Goal: Transaction & Acquisition: Purchase product/service

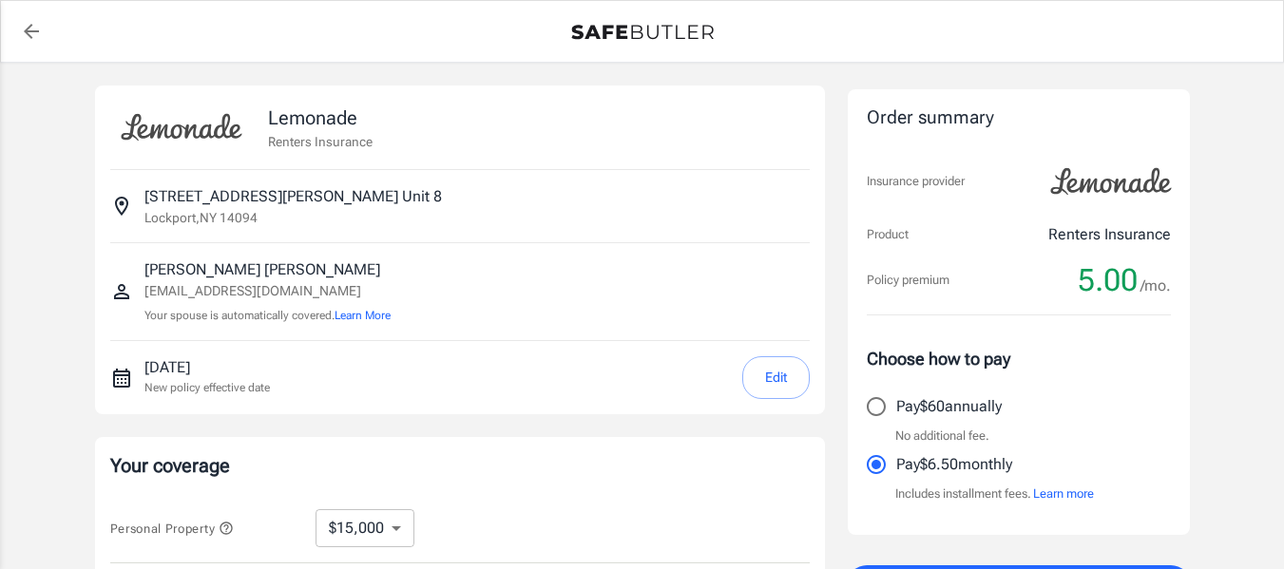
select select "15000"
select select "500"
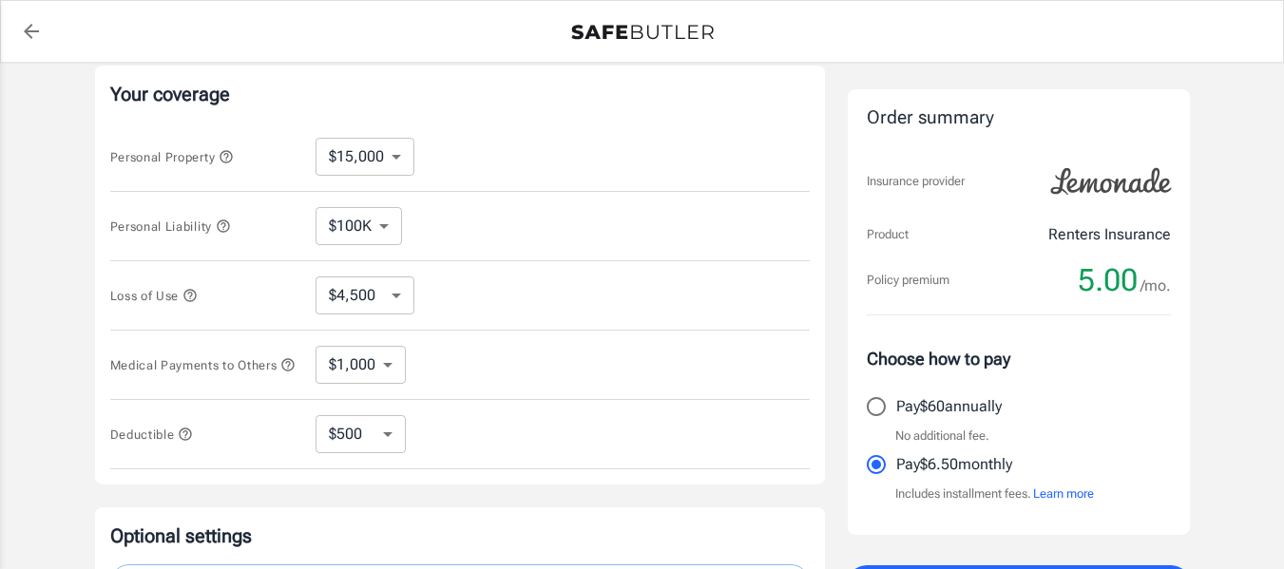
scroll to position [377, 0]
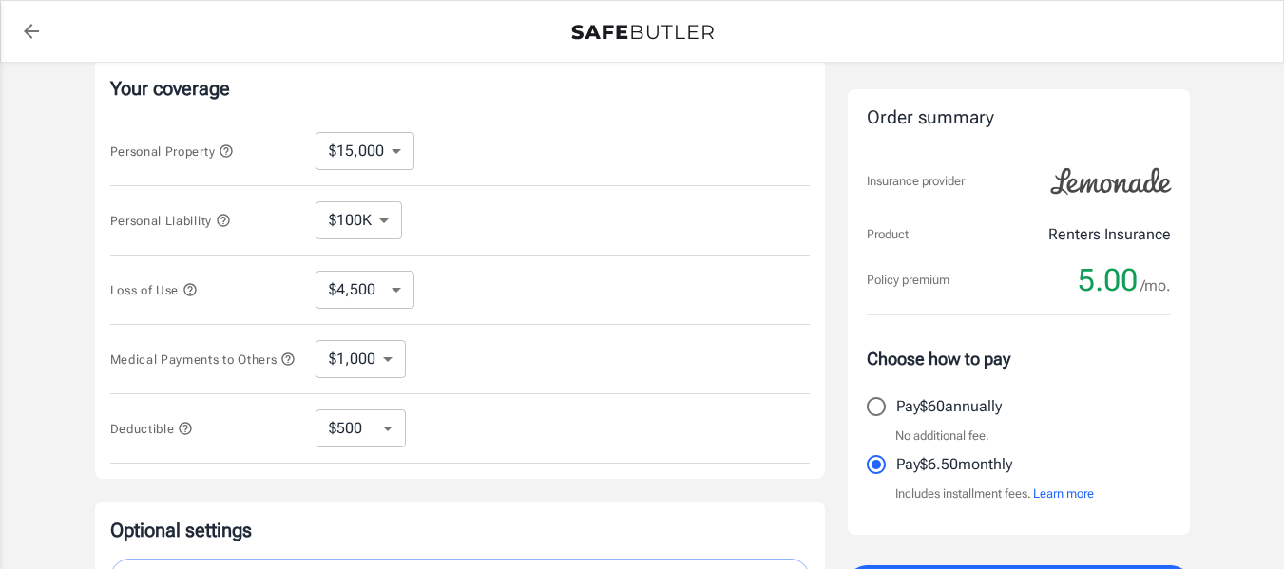
drag, startPoint x: 1280, startPoint y: 353, endPoint x: 1287, endPoint y: 403, distance: 50.8
click at [1283, 403] on html "Policy premium 5.00 /mo Lemonade Renters Insurance [STREET_ADDRESS][PERSON_NAME…" at bounding box center [642, 226] width 1284 height 1207
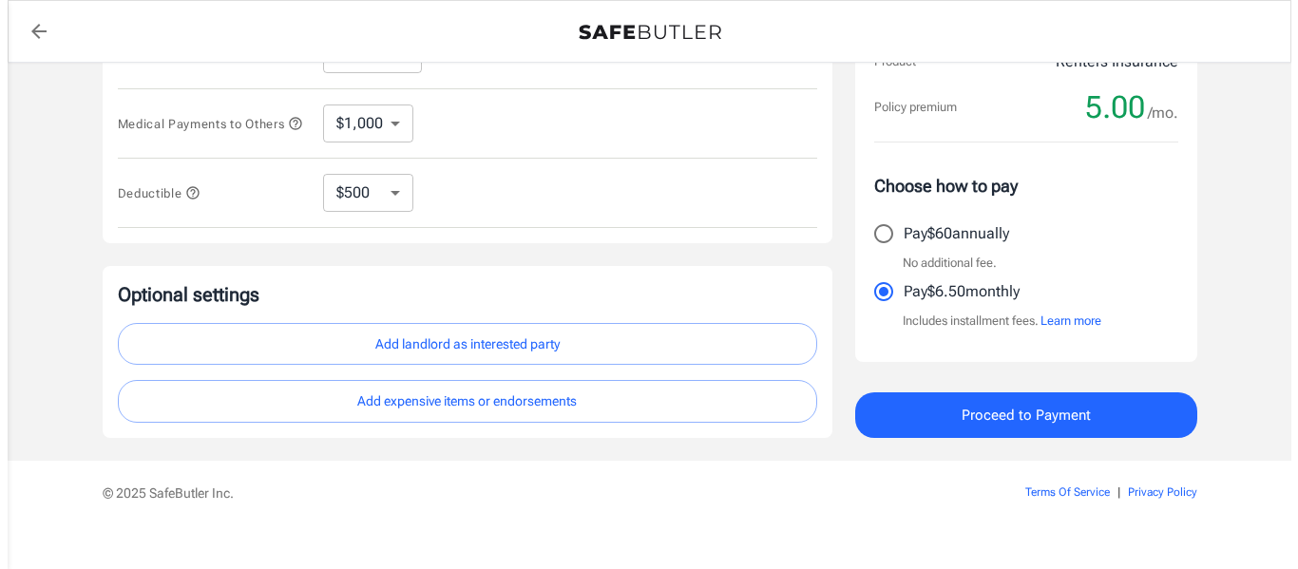
scroll to position [620, 0]
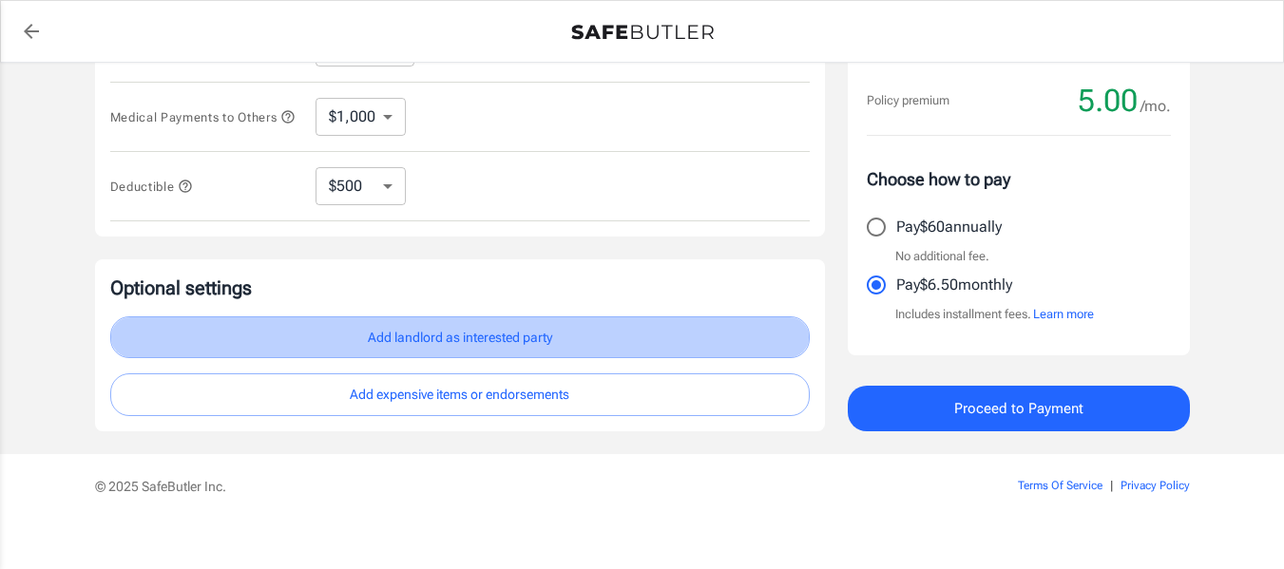
click at [507, 354] on button "Add landlord as interested party" at bounding box center [459, 337] width 699 height 43
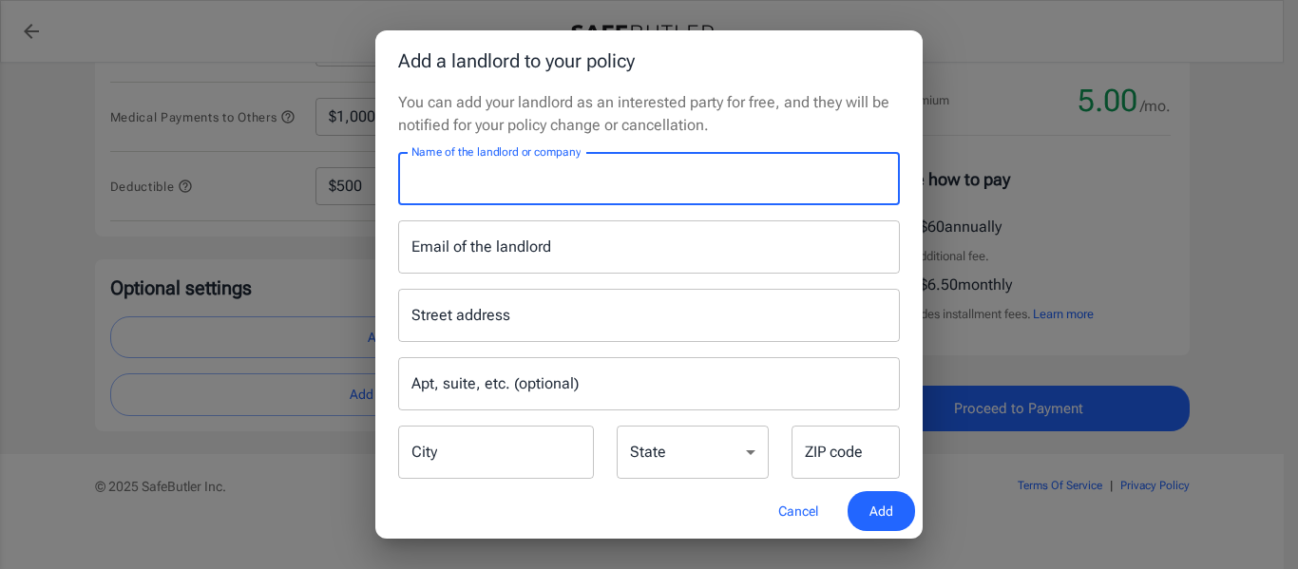
click at [635, 191] on input "Name of the landlord or company" at bounding box center [649, 178] width 502 height 53
type input "BIRGO"
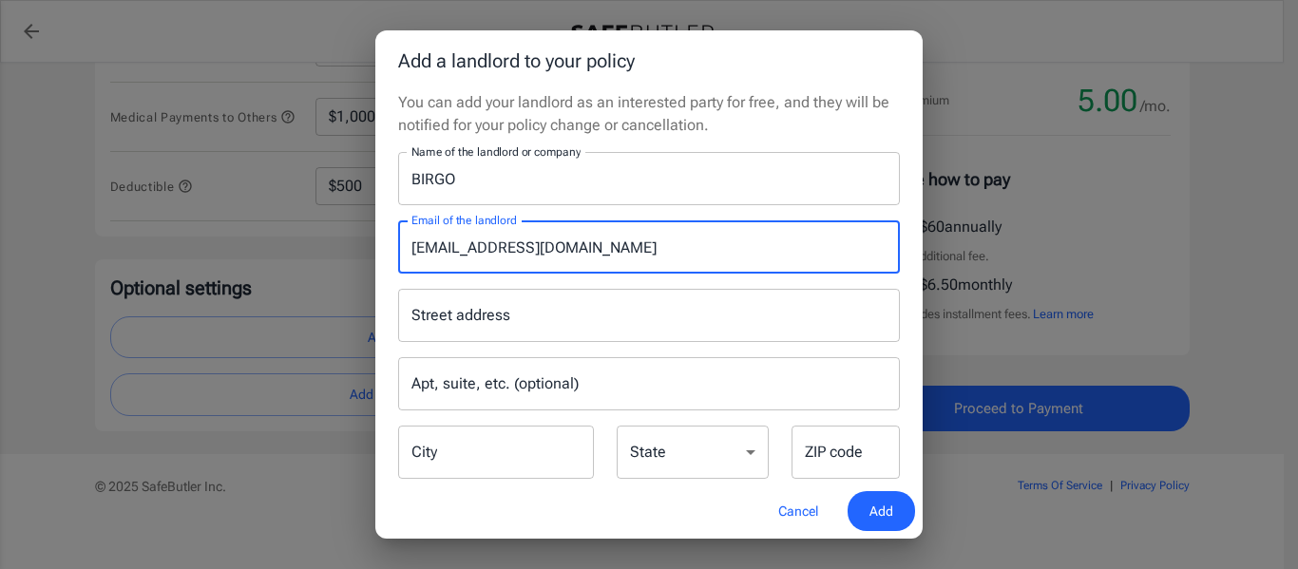
type input "[EMAIL_ADDRESS][DOMAIN_NAME]"
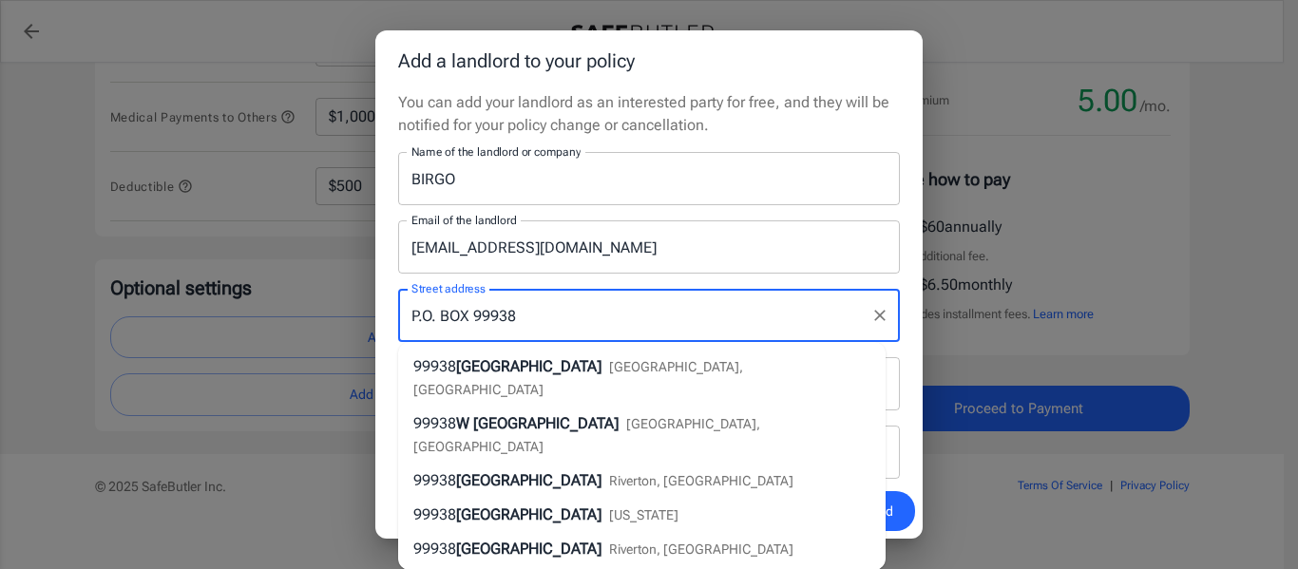
type input "P.O. BOX 99938"
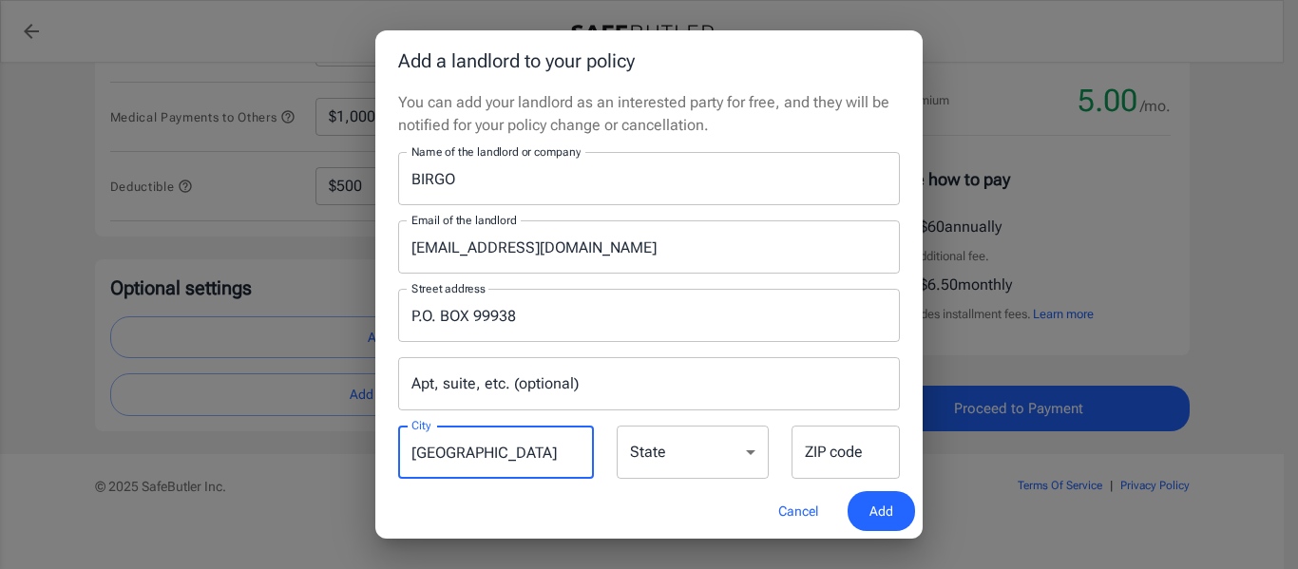
type input "PITTSBURGH"
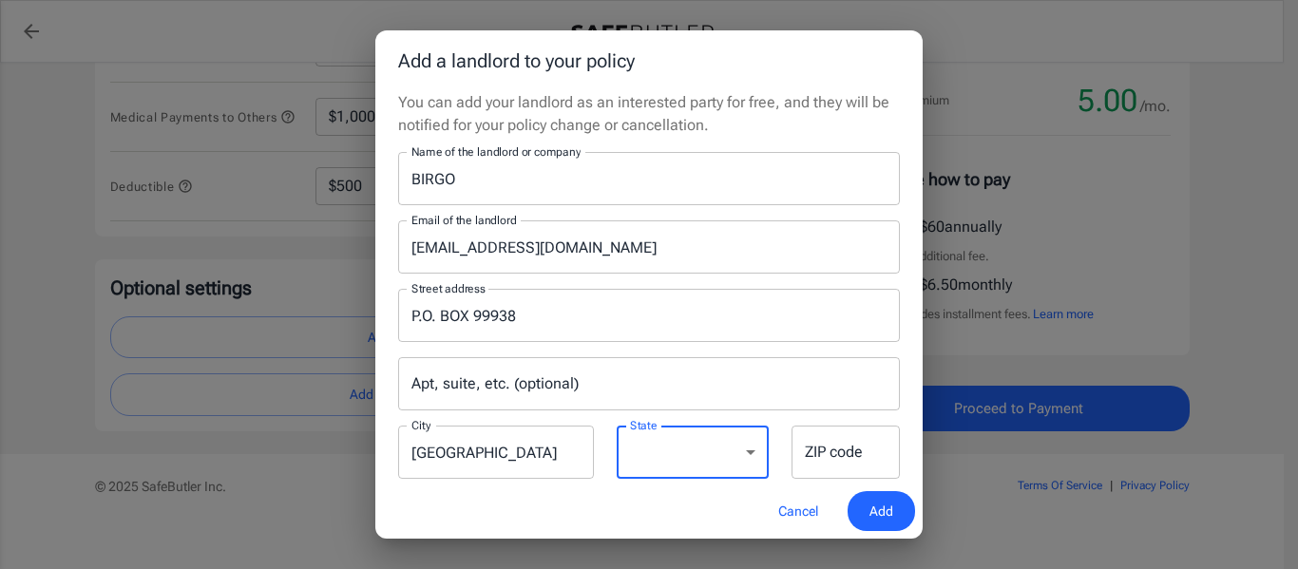
select select "PA"
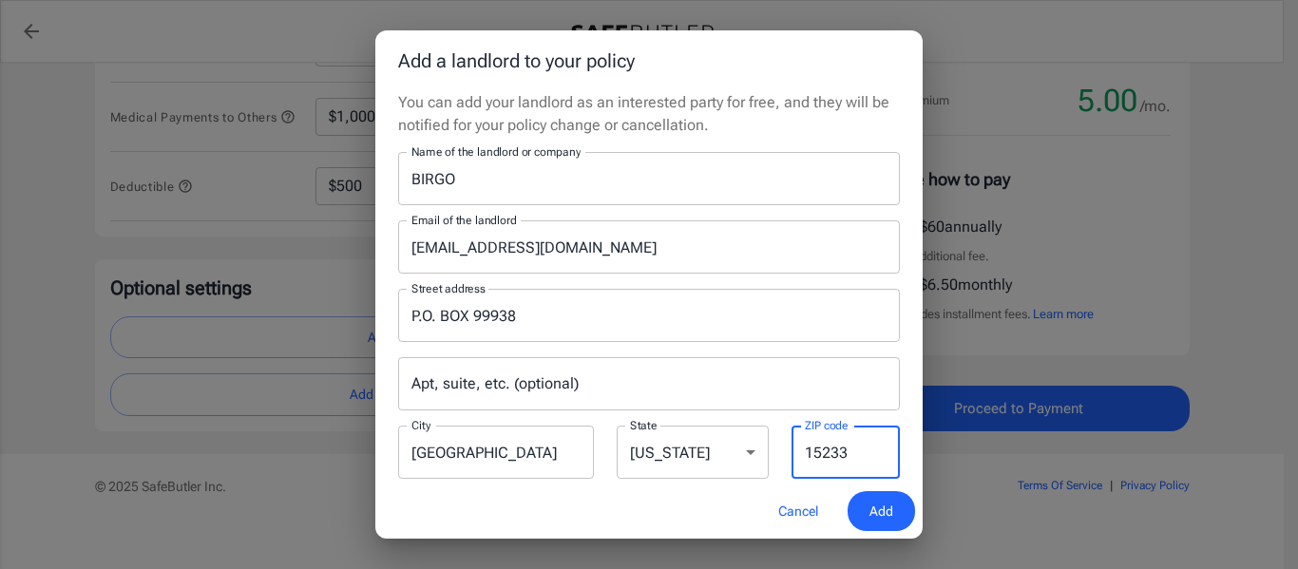
type input "15233"
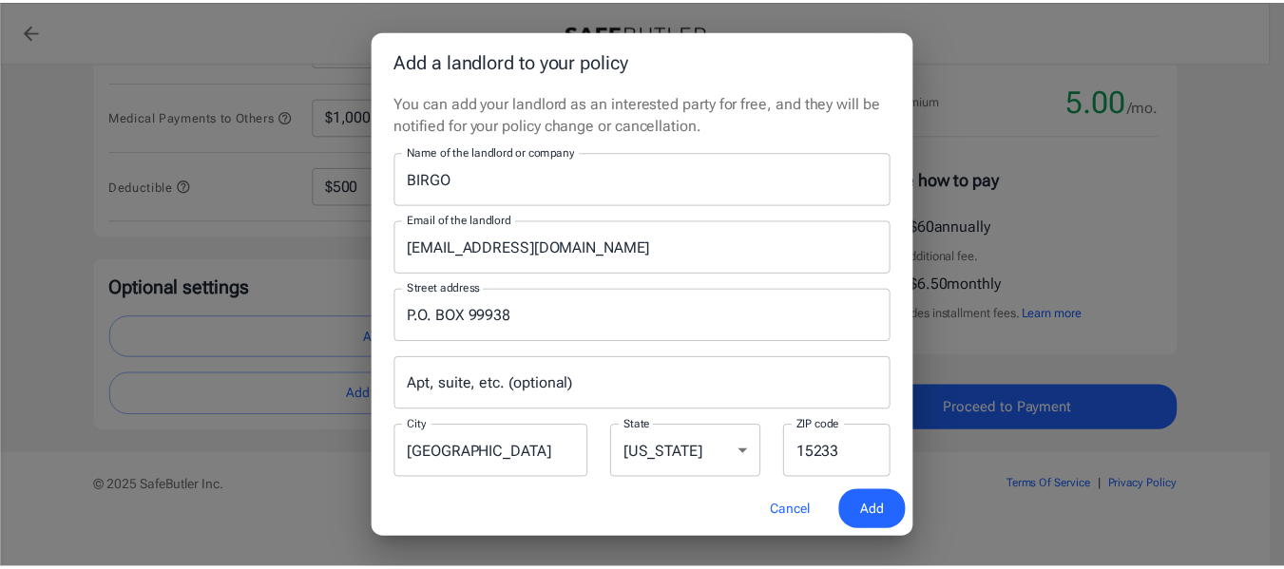
scroll to position [32, 0]
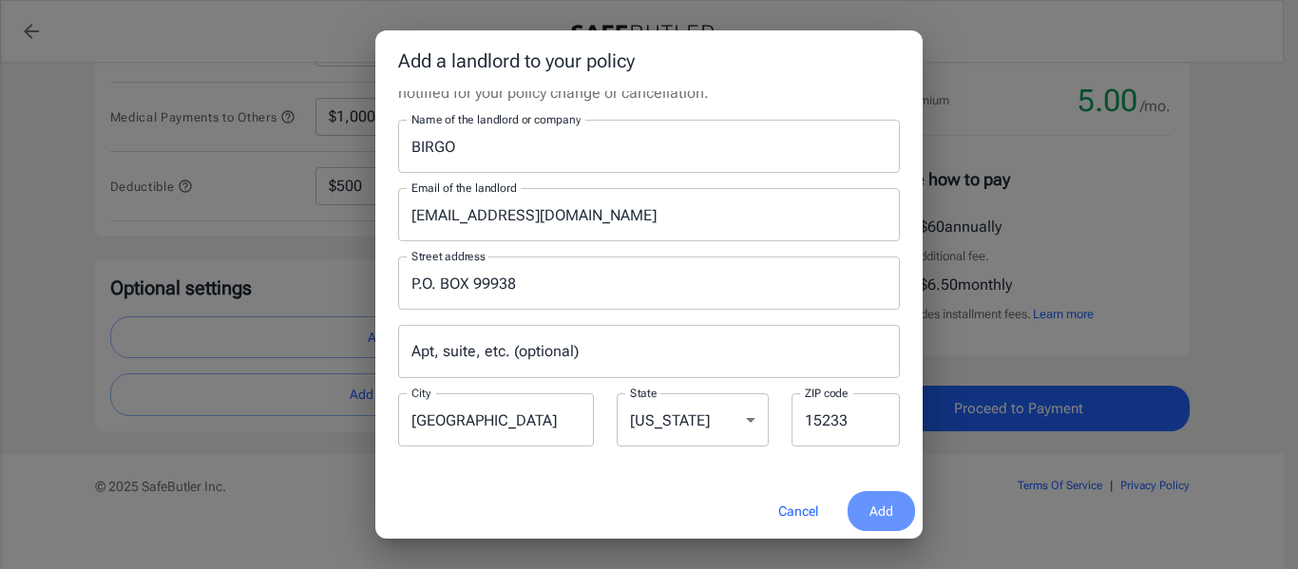
click at [890, 509] on span "Add" at bounding box center [882, 512] width 24 height 24
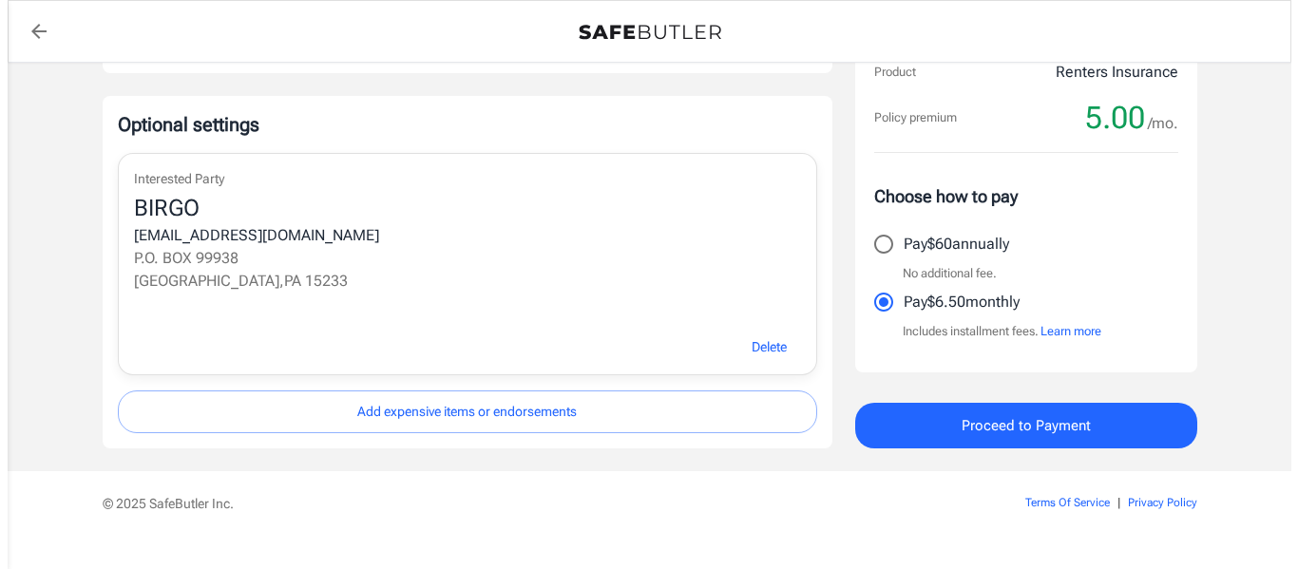
scroll to position [805, 0]
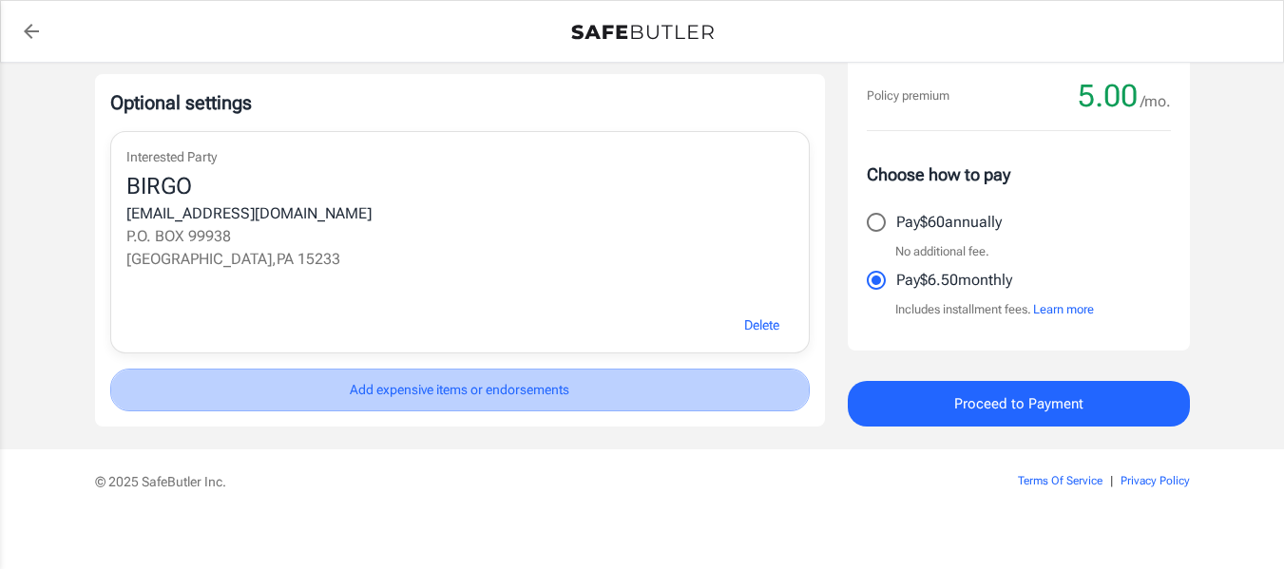
click at [663, 412] on button "Add expensive items or endorsements" at bounding box center [459, 390] width 699 height 43
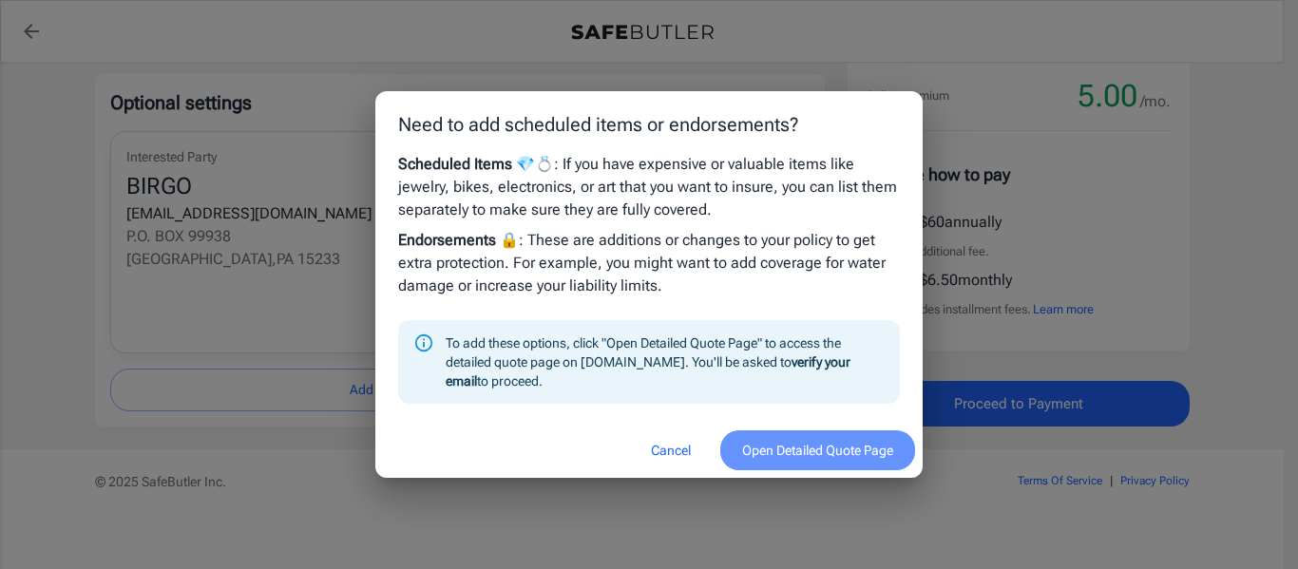
click at [831, 460] on button "Open Detailed Quote Page" at bounding box center [817, 451] width 195 height 41
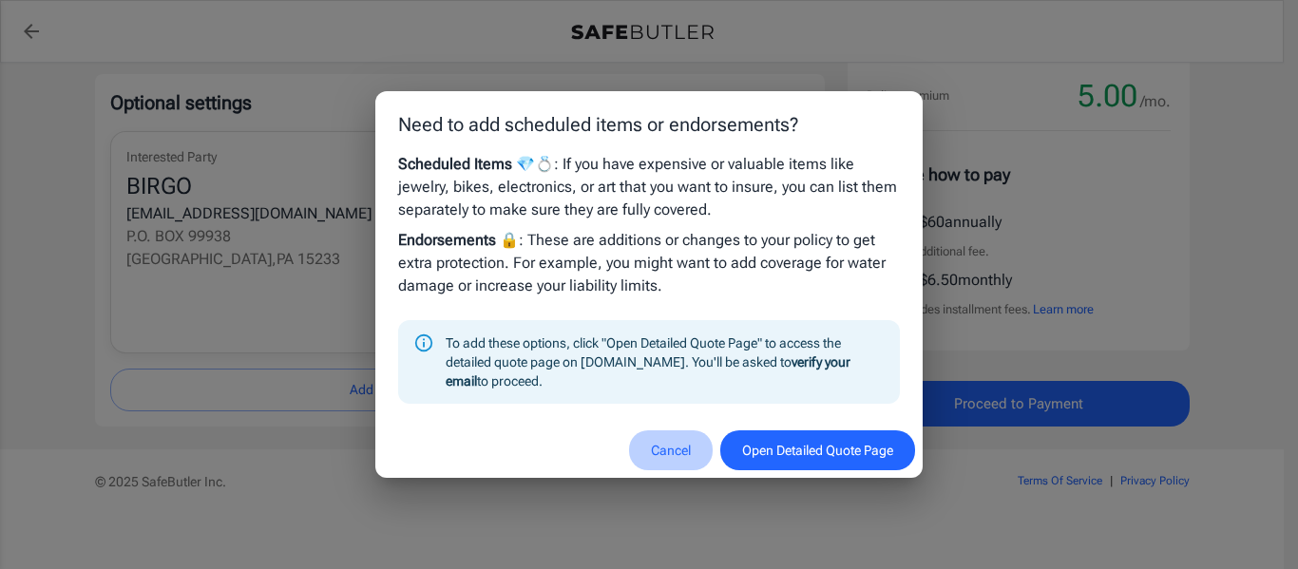
click at [664, 452] on button "Cancel" at bounding box center [671, 451] width 84 height 41
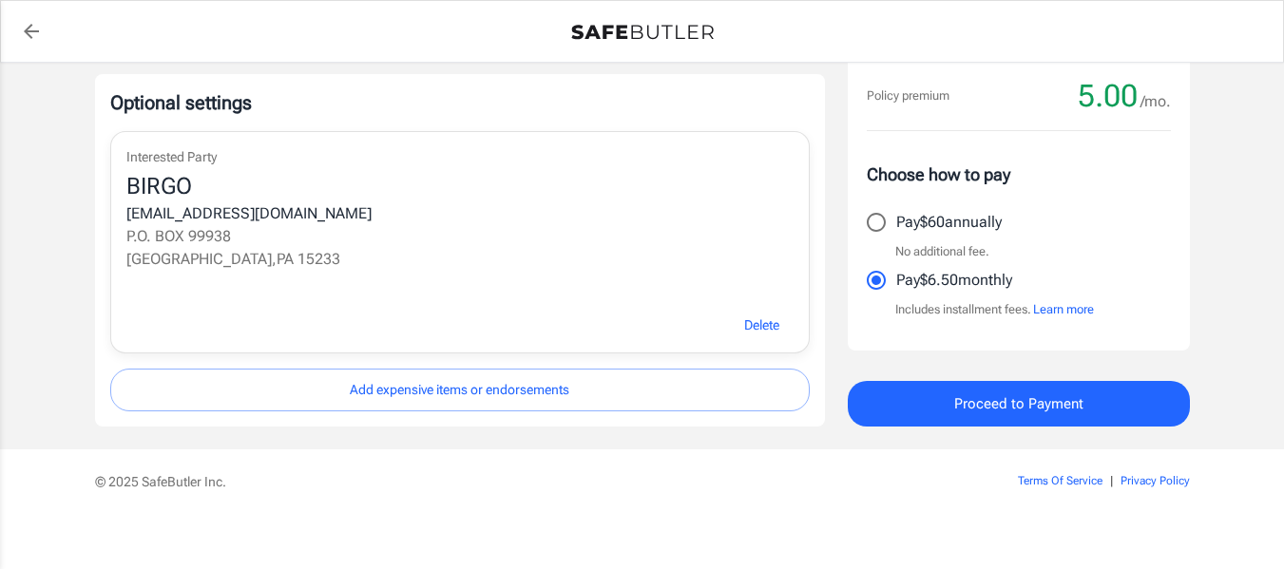
click at [1121, 402] on button "Proceed to Payment" at bounding box center [1019, 404] width 342 height 46
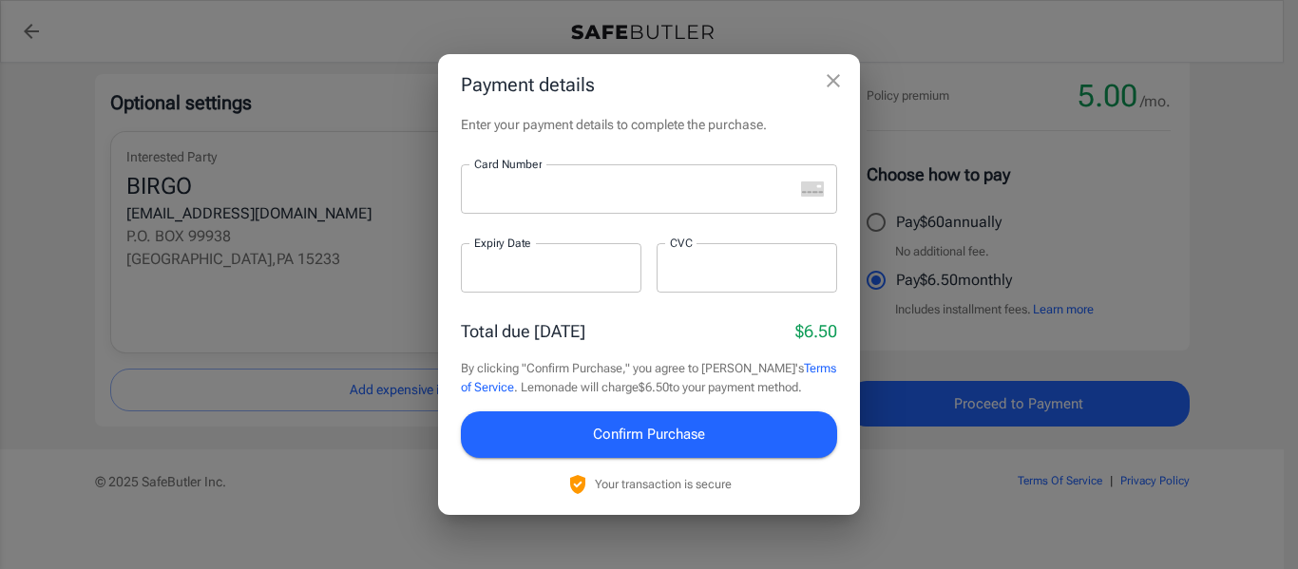
click at [565, 202] on div at bounding box center [627, 188] width 333 height 49
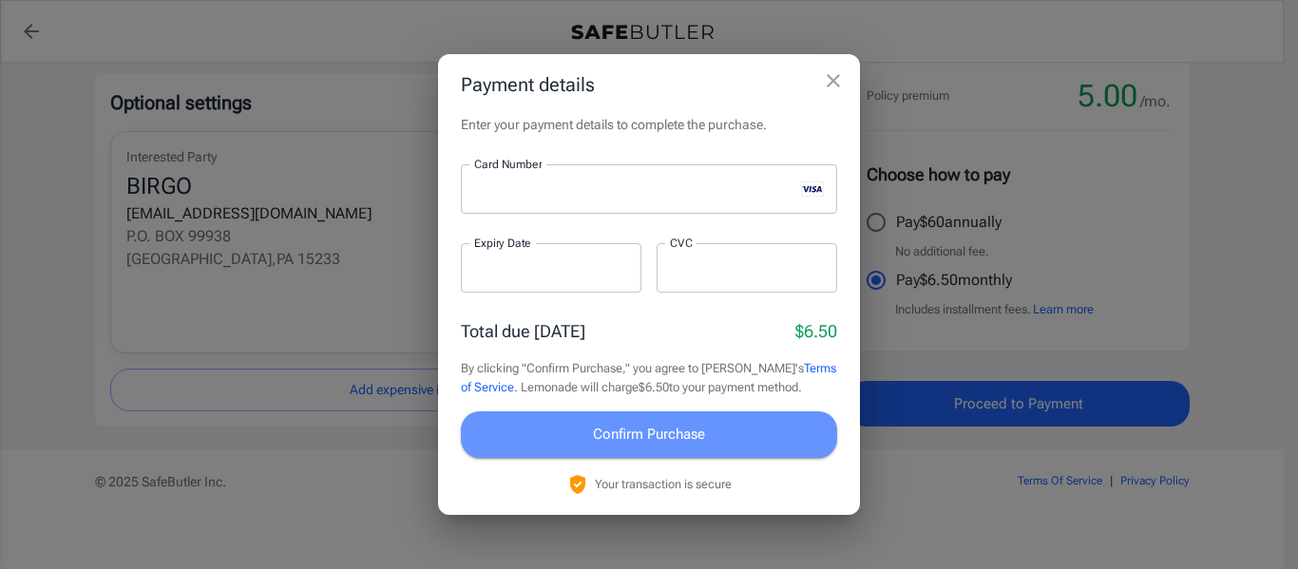
click at [663, 433] on span "Confirm Purchase" at bounding box center [649, 434] width 112 height 25
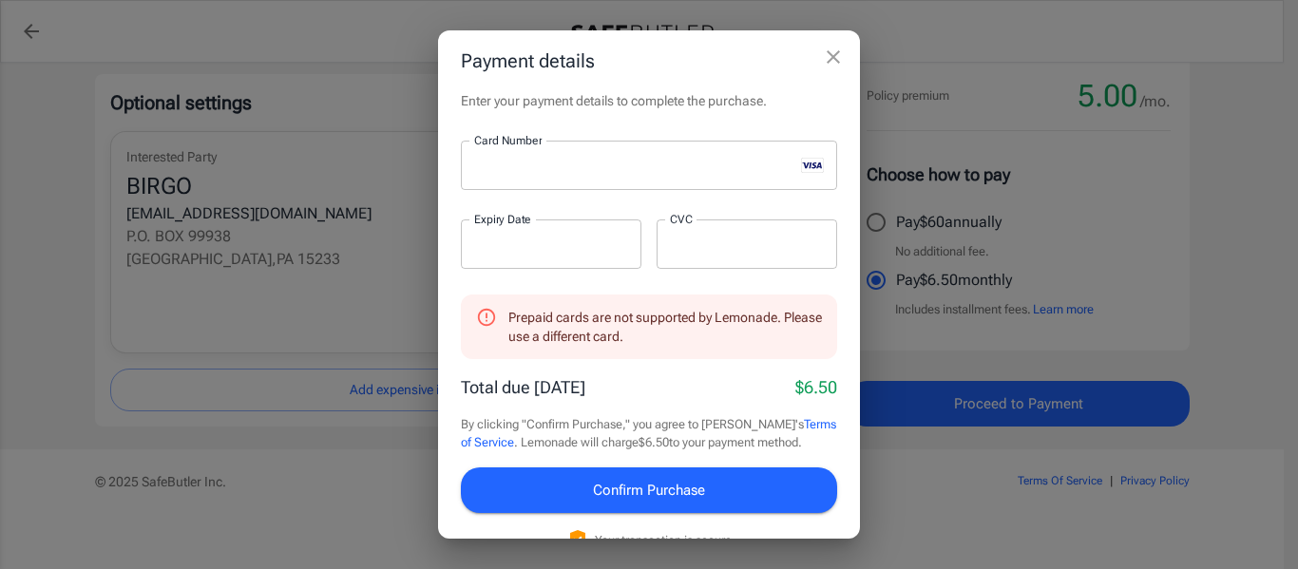
click at [661, 178] on div at bounding box center [627, 165] width 333 height 49
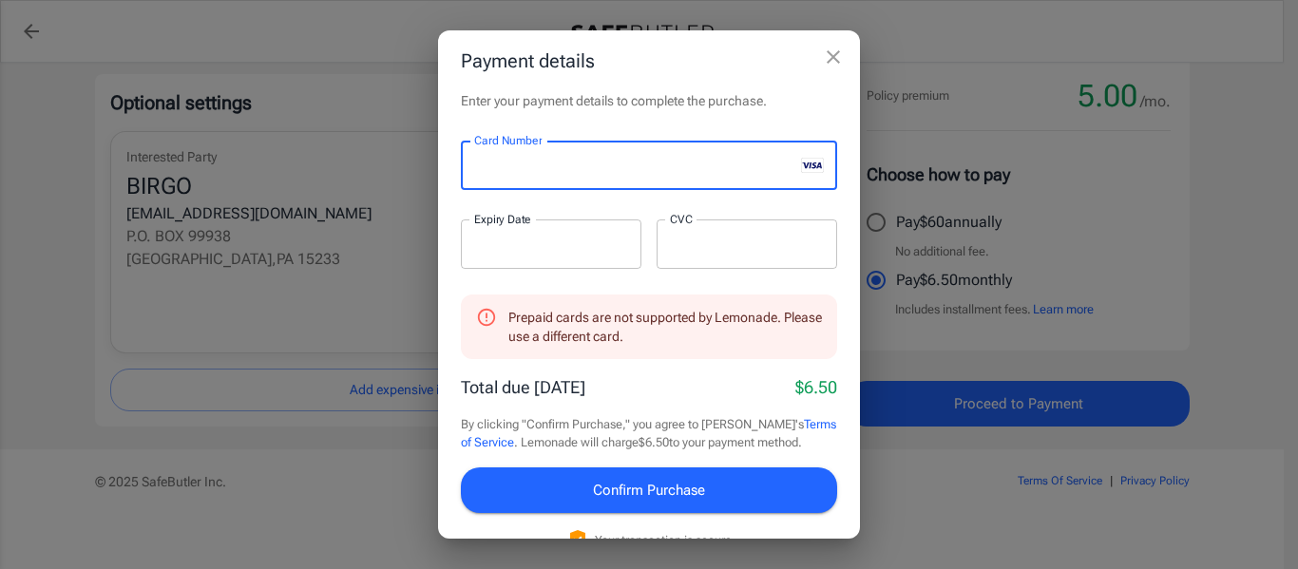
click at [661, 178] on div at bounding box center [627, 165] width 333 height 49
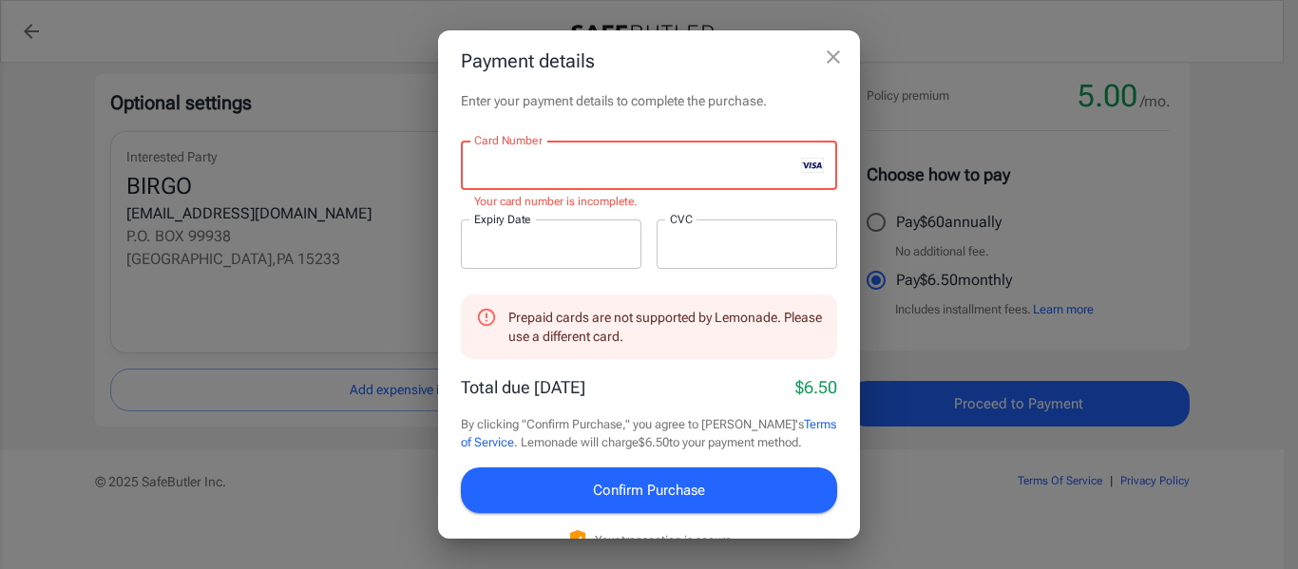
click at [651, 180] on div at bounding box center [627, 165] width 333 height 49
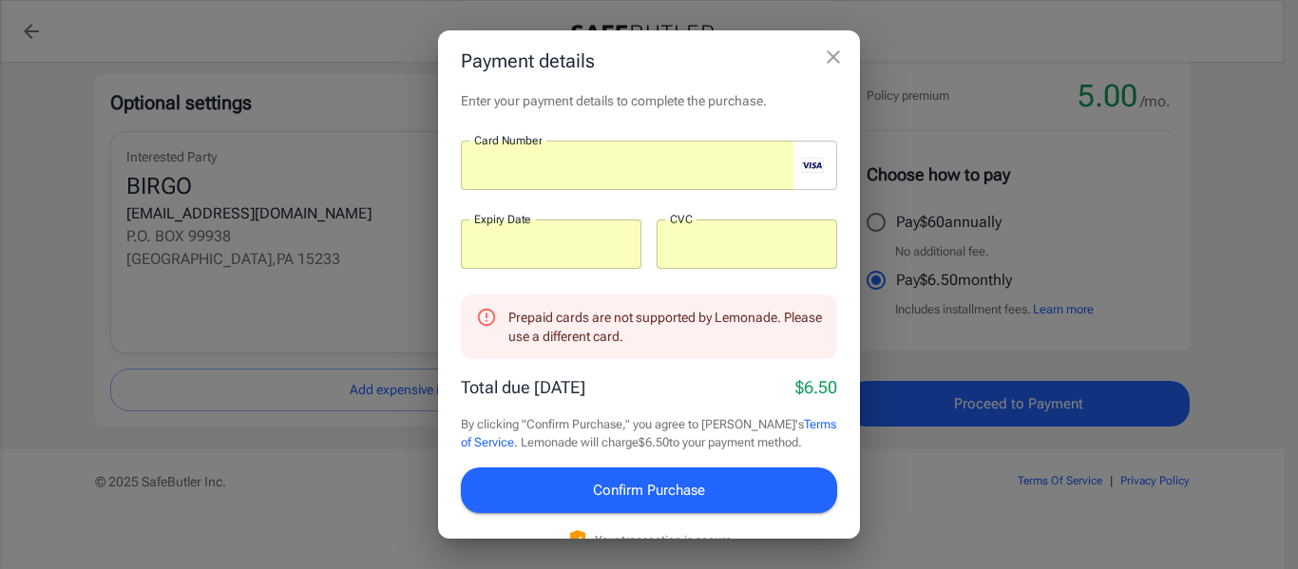
scroll to position [31, 0]
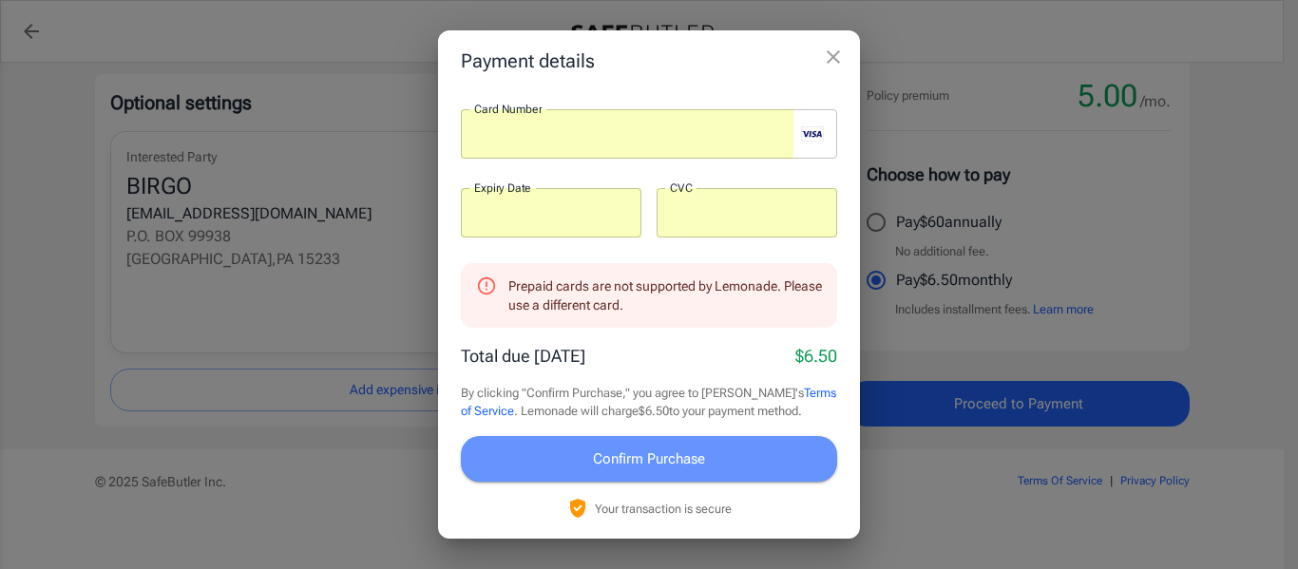
click at [683, 459] on span "Confirm Purchase" at bounding box center [649, 459] width 112 height 25
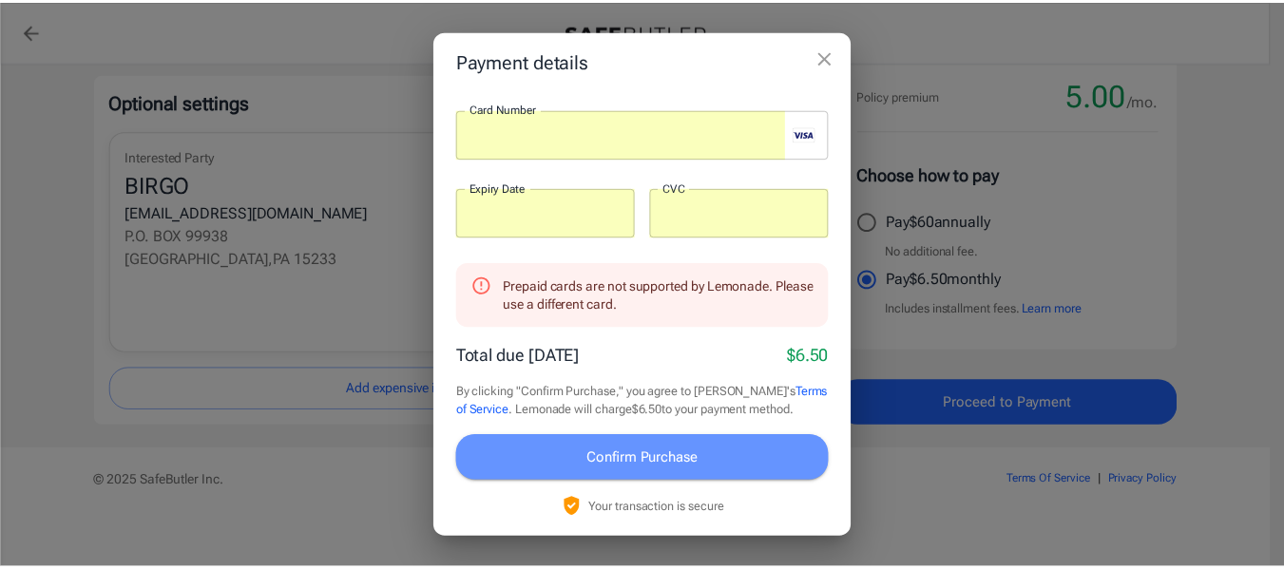
scroll to position [0, 0]
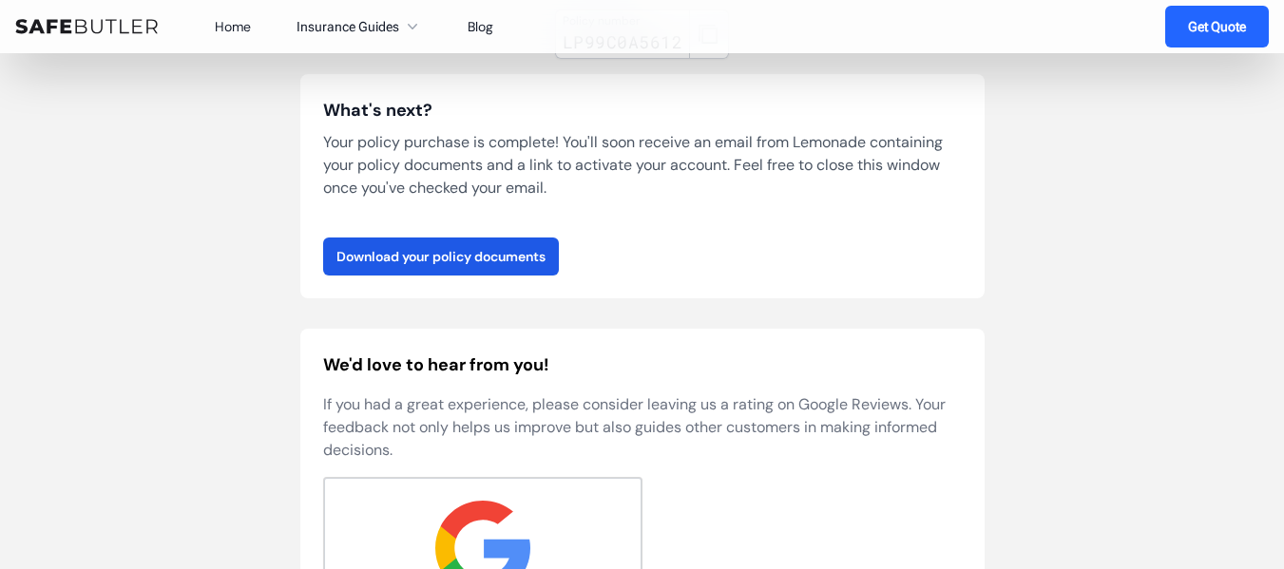
scroll to position [290, 0]
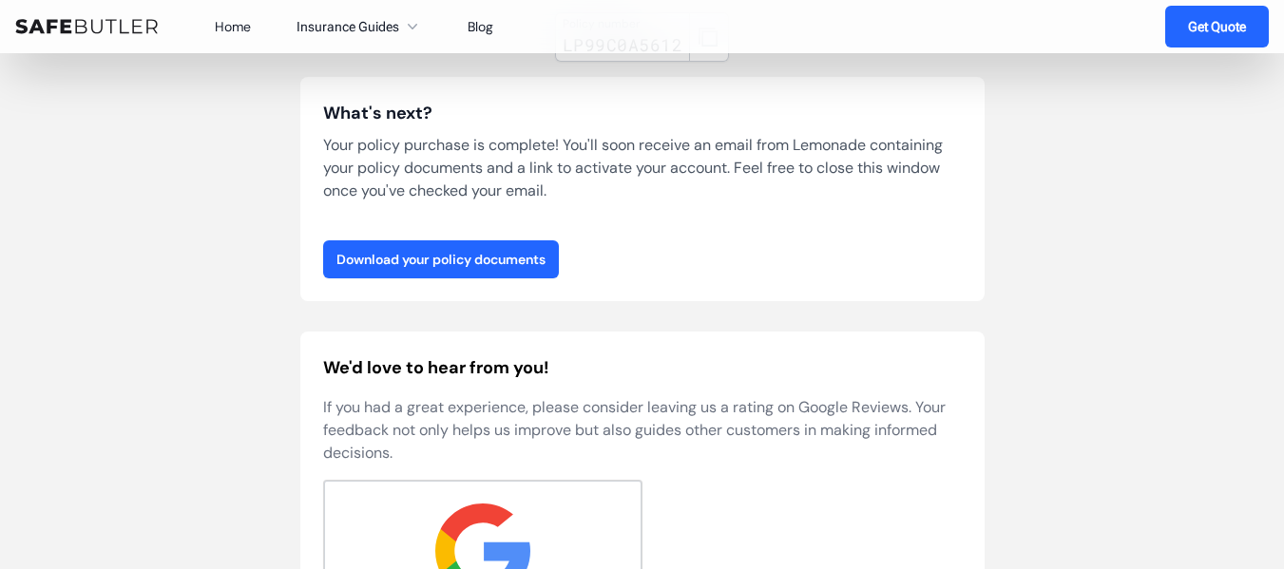
click at [496, 259] on link "Download your policy documents" at bounding box center [441, 259] width 236 height 38
